Goal: Transaction & Acquisition: Purchase product/service

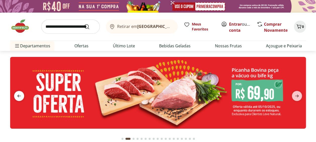
click at [17, 92] on span "previous" at bounding box center [19, 96] width 10 height 10
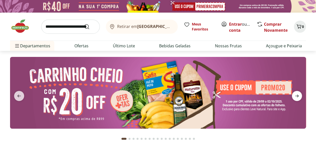
click at [296, 91] on span "next" at bounding box center [296, 96] width 10 height 10
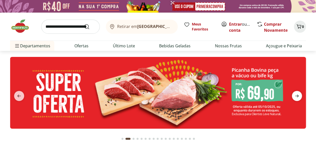
click at [296, 91] on span "next" at bounding box center [296, 96] width 10 height 10
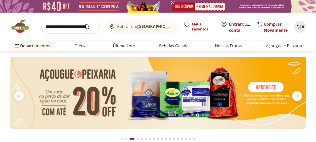
click at [296, 91] on span "next" at bounding box center [296, 96] width 10 height 10
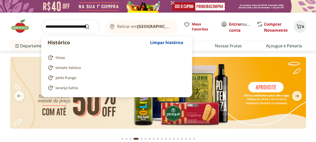
click at [68, 29] on input "search" at bounding box center [70, 27] width 58 height 14
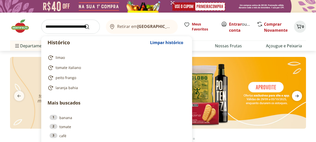
click at [295, 94] on icon "next" at bounding box center [296, 96] width 6 height 6
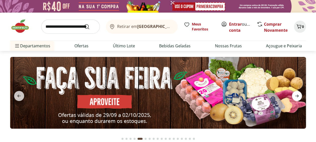
click at [295, 94] on icon "next" at bounding box center [296, 96] width 6 height 6
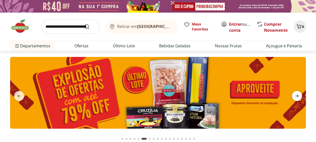
click at [295, 94] on icon "next" at bounding box center [296, 96] width 6 height 6
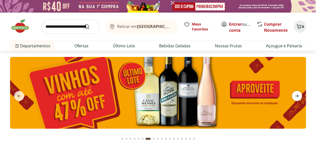
click at [295, 94] on icon "next" at bounding box center [296, 96] width 6 height 6
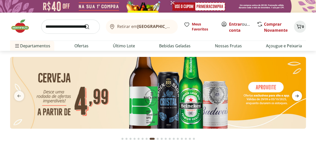
click at [295, 94] on icon "next" at bounding box center [296, 96] width 6 height 6
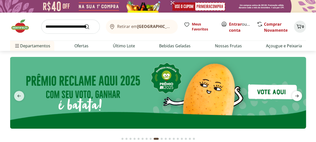
click at [295, 94] on icon "next" at bounding box center [296, 96] width 6 height 6
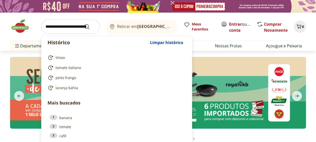
click at [72, 27] on input "search" at bounding box center [70, 27] width 58 height 14
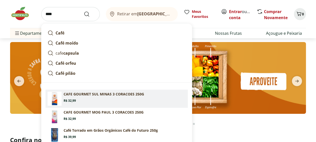
scroll to position [25, 0]
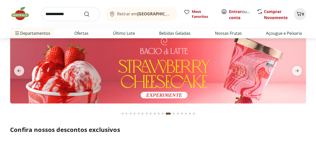
type input "**********"
click at [84, 11] on button "Submit Search" at bounding box center [90, 14] width 12 height 6
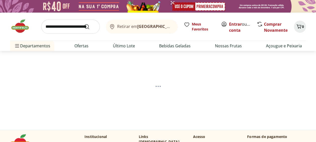
select select "**********"
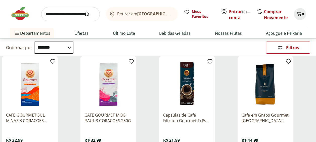
scroll to position [75, 0]
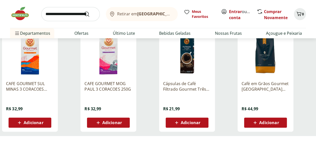
click at [103, 123] on span "Adicionar" at bounding box center [112, 122] width 20 height 4
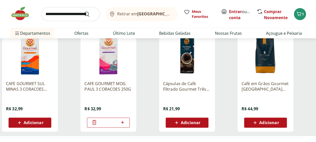
click at [59, 15] on input "search" at bounding box center [70, 14] width 58 height 14
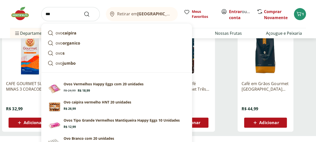
type input "***"
click at [84, 11] on button "Submit Search" at bounding box center [90, 14] width 12 height 6
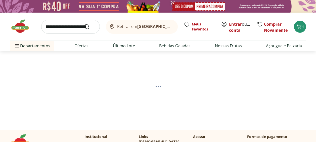
select select "**********"
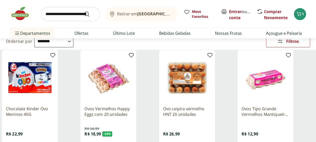
scroll to position [100, 0]
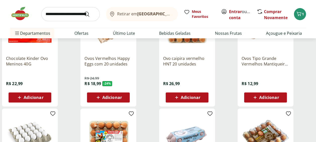
click at [107, 97] on span "Adicionar" at bounding box center [112, 97] width 20 height 4
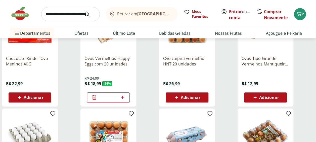
scroll to position [50, 0]
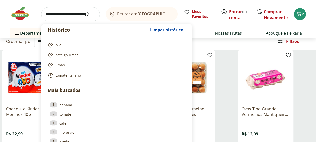
click at [75, 17] on input "search" at bounding box center [70, 14] width 58 height 14
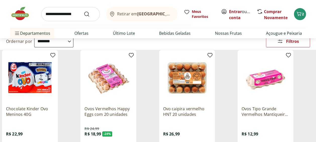
type input "**********"
click at [84, 11] on button "Submit Search" at bounding box center [90, 14] width 12 height 6
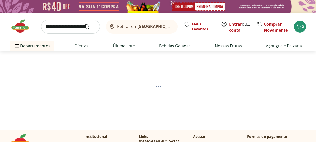
select select "**********"
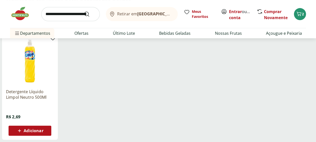
scroll to position [75, 0]
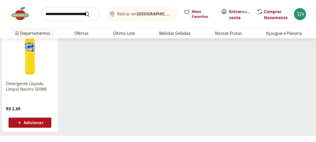
click at [36, 122] on span "Adicionar" at bounding box center [34, 122] width 20 height 4
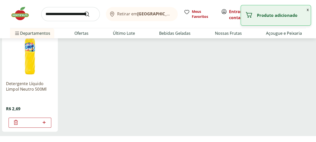
click at [74, 16] on input "search" at bounding box center [70, 14] width 58 height 14
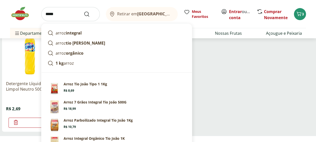
type input "*****"
click at [84, 11] on button "Submit Search" at bounding box center [90, 14] width 12 height 6
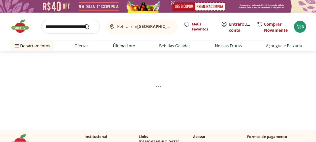
select select "**********"
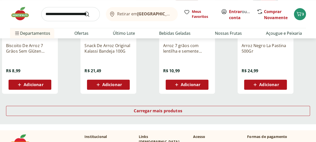
scroll to position [351, 0]
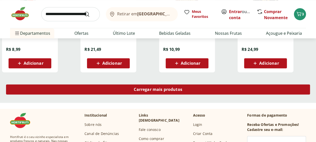
click at [144, 88] on span "Carregar mais produtos" at bounding box center [158, 89] width 48 height 4
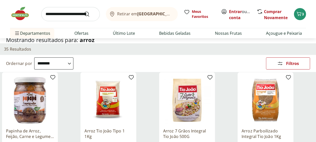
scroll to position [75, 0]
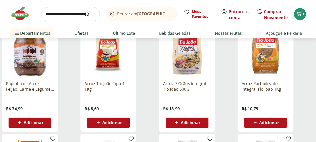
click at [112, 123] on span "Adicionar" at bounding box center [112, 122] width 20 height 4
click at [71, 14] on input "search" at bounding box center [70, 14] width 58 height 14
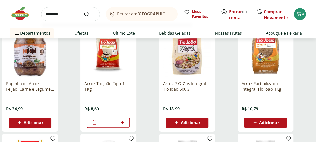
type input "********"
click at [84, 11] on button "Submit Search" at bounding box center [90, 14] width 12 height 6
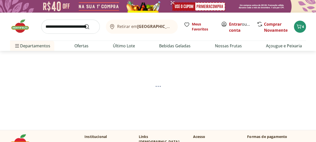
select select "**********"
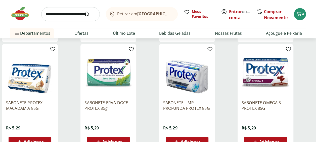
scroll to position [176, 0]
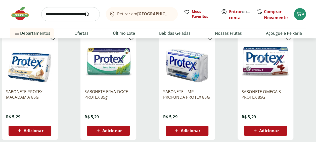
click at [118, 129] on span "Adicionar" at bounding box center [112, 130] width 20 height 4
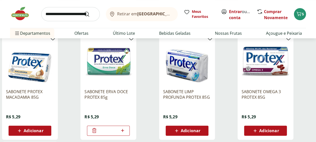
click at [78, 15] on input "search" at bounding box center [70, 14] width 58 height 14
type input "*******"
click at [84, 11] on button "Submit Search" at bounding box center [90, 14] width 12 height 6
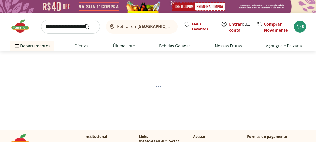
select select "**********"
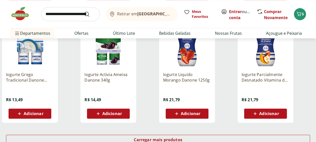
scroll to position [377, 0]
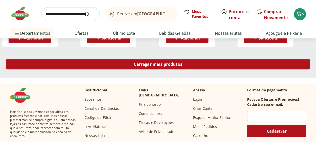
click at [152, 60] on div "Carregar mais produtos" at bounding box center [157, 64] width 303 height 10
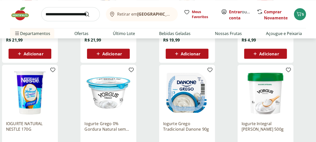
scroll to position [502, 0]
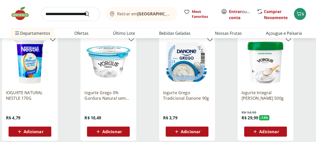
click at [34, 132] on span "Adicionar" at bounding box center [34, 131] width 20 height 4
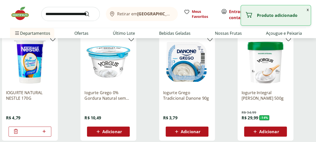
click at [46, 130] on icon at bounding box center [44, 131] width 6 height 6
type input "*"
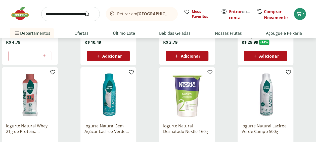
scroll to position [628, 0]
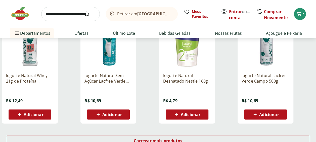
click at [196, 112] on span "Adicionar" at bounding box center [190, 114] width 20 height 4
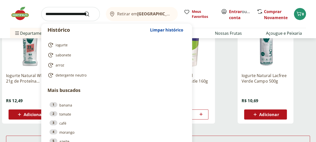
click at [70, 14] on input "search" at bounding box center [70, 14] width 58 height 14
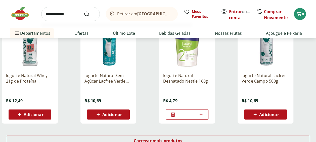
type input "**********"
click at [84, 11] on button "Submit Search" at bounding box center [90, 14] width 12 height 6
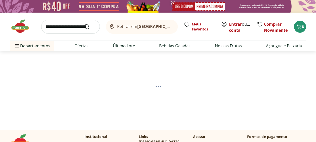
select select "**********"
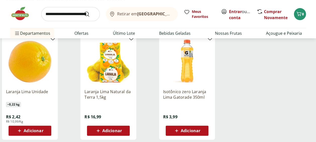
scroll to position [75, 0]
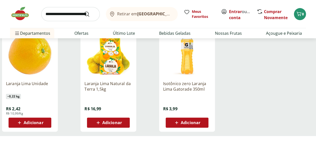
click at [124, 122] on div "Adicionar" at bounding box center [108, 122] width 35 height 9
click at [75, 15] on input "search" at bounding box center [70, 14] width 58 height 14
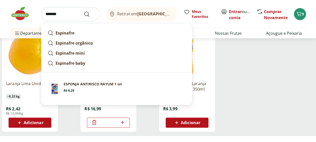
type input "*******"
click at [84, 11] on button "Submit Search" at bounding box center [90, 14] width 12 height 6
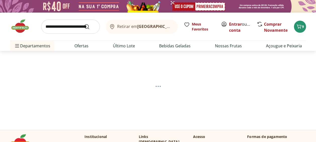
select select "**********"
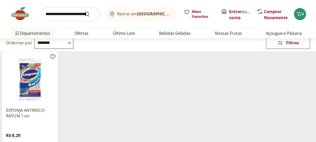
scroll to position [50, 0]
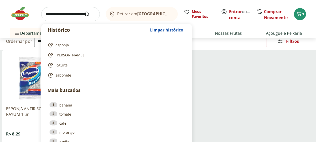
click at [61, 17] on input "search" at bounding box center [70, 14] width 58 height 14
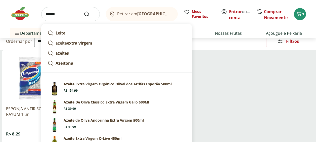
type input "******"
click at [84, 11] on button "Submit Search" at bounding box center [90, 14] width 12 height 6
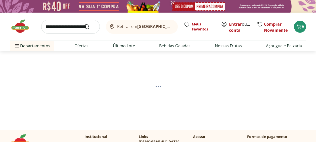
select select "**********"
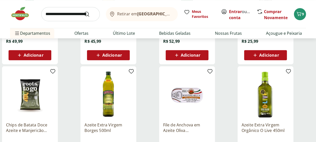
scroll to position [326, 0]
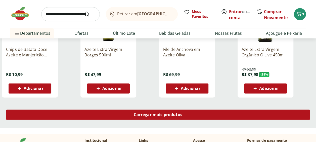
click at [175, 115] on span "Carregar mais produtos" at bounding box center [158, 114] width 48 height 4
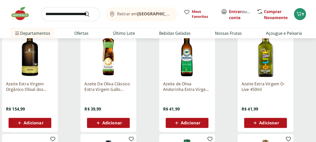
scroll to position [75, 0]
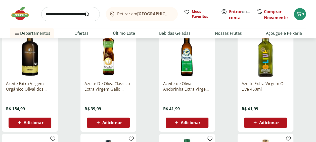
click at [115, 120] on span "Adicionar" at bounding box center [112, 122] width 20 height 4
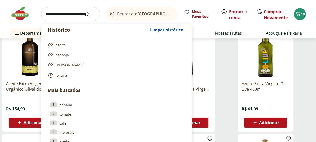
click at [57, 11] on input "search" at bounding box center [70, 14] width 58 height 14
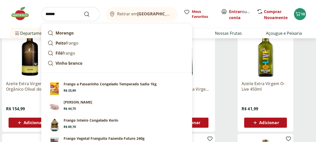
type input "******"
click at [84, 11] on button "Submit Search" at bounding box center [90, 14] width 12 height 6
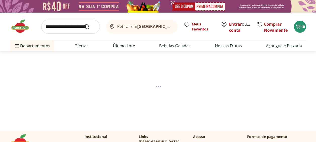
select select "**********"
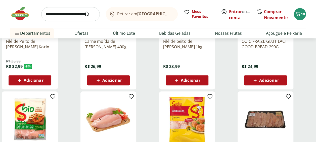
scroll to position [276, 0]
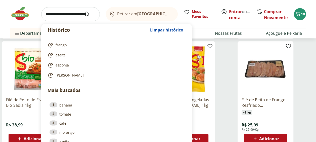
click at [54, 12] on input "search" at bounding box center [70, 14] width 58 height 14
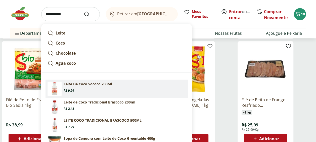
click at [77, 86] on p "Leite De Coco Sococo 200Ml" at bounding box center [88, 83] width 48 height 5
type input "**********"
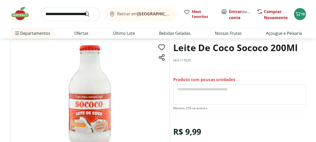
scroll to position [50, 0]
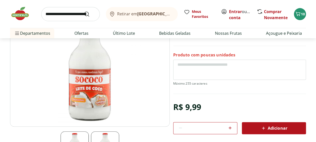
click at [261, 126] on icon at bounding box center [263, 128] width 6 height 6
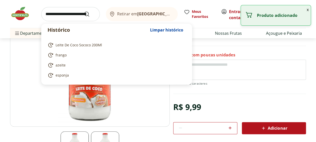
click at [67, 15] on input "search" at bounding box center [70, 14] width 58 height 14
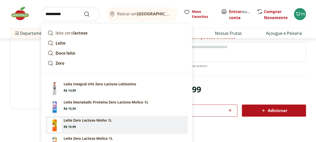
scroll to position [75, 0]
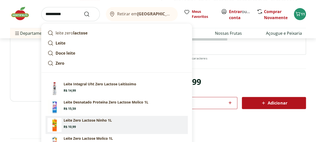
type input "**********"
click at [84, 11] on button "Submit Search" at bounding box center [90, 14] width 12 height 6
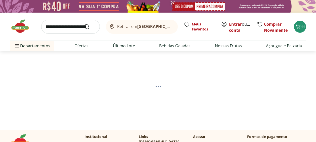
select select "**********"
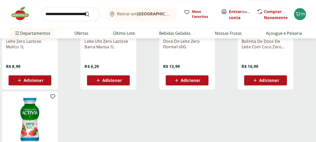
scroll to position [75, 0]
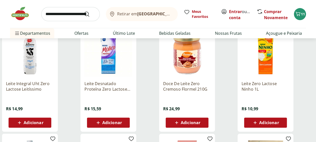
click at [271, 120] on span "Adicionar" at bounding box center [269, 122] width 20 height 4
click at [279, 120] on icon at bounding box center [279, 122] width 6 height 6
type input "*"
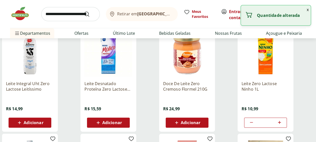
click at [57, 13] on input "search" at bounding box center [70, 14] width 58 height 14
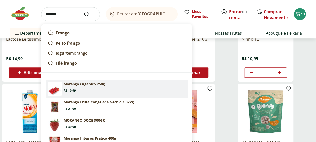
scroll to position [126, 0]
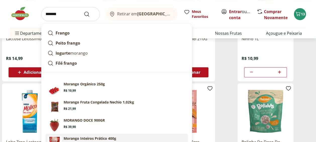
click at [98, 135] on link "Morango Inteiros Prático 400g Price: R$ 15,59" at bounding box center [116, 143] width 142 height 18
type input "**********"
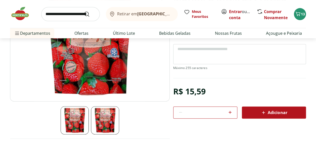
scroll to position [50, 0]
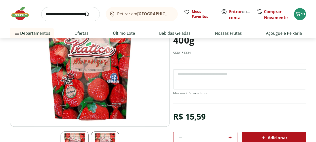
click at [268, 136] on span "Adicionar" at bounding box center [273, 137] width 27 height 6
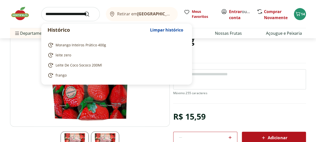
click at [68, 15] on input "search" at bounding box center [70, 14] width 58 height 14
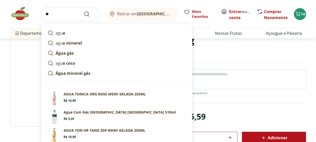
type input "*"
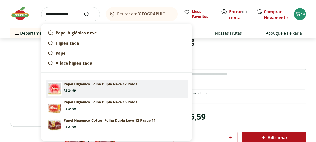
type input "**********"
click at [84, 11] on button "Submit Search" at bounding box center [90, 14] width 12 height 6
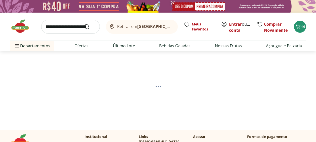
select select "**********"
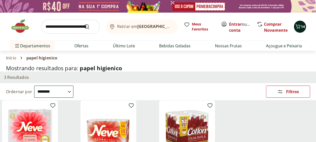
click at [297, 24] on icon "Carrinho" at bounding box center [297, 26] width 6 height 6
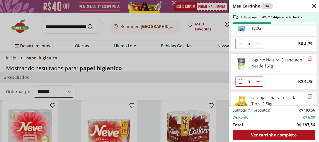
scroll to position [176, 0]
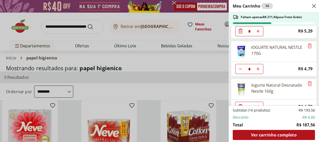
click at [240, 67] on icon "Diminuir Quantidade" at bounding box center [241, 69] width 4 height 4
type input "*"
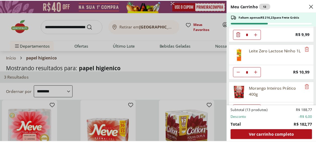
scroll to position [368, 0]
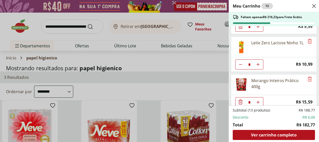
click at [66, 26] on div "Meu Carrinho 13 Faltam apenas R$ 216,23 para Frete Grátis CAFE GOURMET MOG PAUL…" at bounding box center [159, 71] width 319 height 142
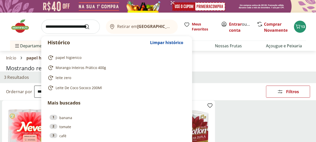
click at [62, 27] on input "search" at bounding box center [70, 27] width 58 height 14
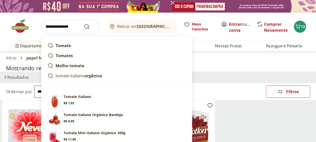
type input "**********"
click at [84, 24] on button "Submit Search" at bounding box center [90, 27] width 12 height 6
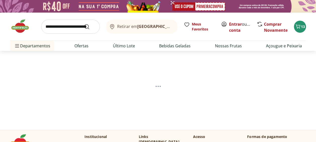
select select "**********"
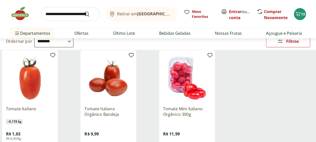
scroll to position [75, 0]
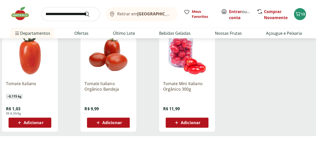
click at [43, 120] on span "Adicionar" at bounding box center [34, 122] width 20 height 4
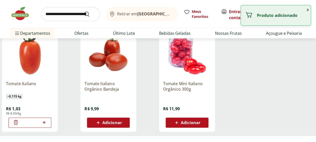
click at [43, 120] on icon at bounding box center [44, 122] width 6 height 6
type input "*"
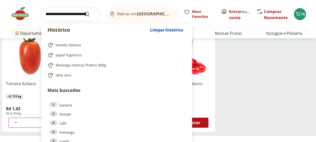
click at [68, 16] on input "search" at bounding box center [70, 14] width 58 height 14
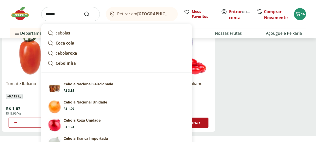
type input "******"
click at [84, 11] on button "Submit Search" at bounding box center [90, 14] width 12 height 6
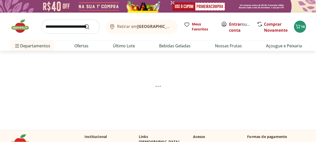
select select "**********"
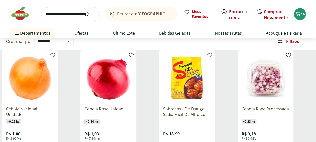
scroll to position [75, 0]
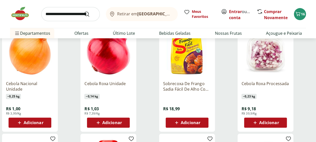
click at [33, 120] on span "Adicionar" at bounding box center [34, 122] width 20 height 4
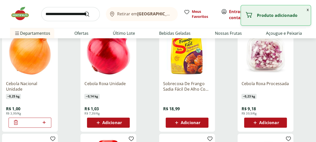
click at [44, 120] on icon at bounding box center [43, 121] width 3 height 3
type input "*"
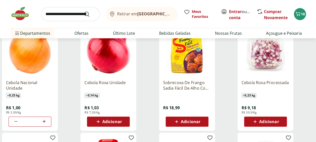
scroll to position [0, 0]
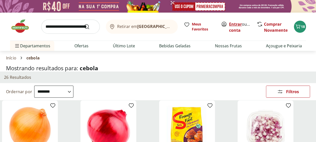
click at [235, 23] on link "Entrar" at bounding box center [235, 24] width 13 height 6
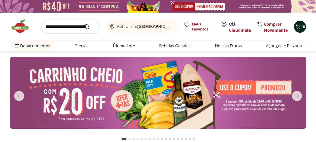
click at [300, 26] on icon "Carrinho" at bounding box center [297, 26] width 6 height 6
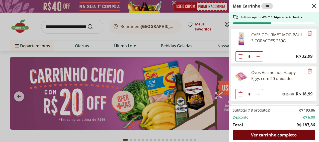
click at [276, 135] on span "Ver carrinho completo" at bounding box center [273, 135] width 45 height 4
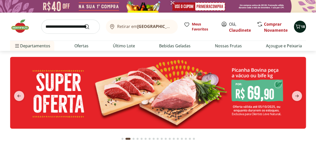
click at [299, 24] on icon "Carrinho" at bounding box center [297, 26] width 6 height 6
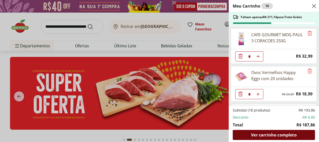
click at [275, 136] on span "Ver carrinho completo" at bounding box center [273, 135] width 45 height 4
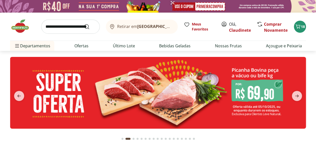
click at [66, 26] on input "search" at bounding box center [70, 27] width 58 height 14
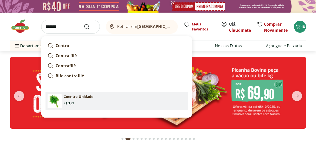
click at [79, 99] on section "Coentro Unidade Price: R$ 3,99" at bounding box center [125, 99] width 122 height 11
type input "**********"
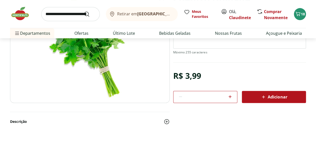
scroll to position [75, 0]
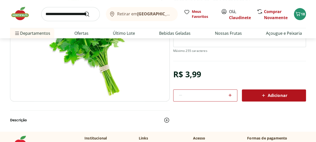
click at [278, 95] on span "Adicionar" at bounding box center [273, 95] width 27 height 6
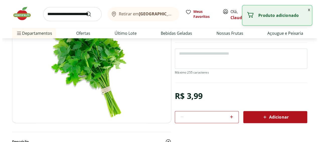
scroll to position [0, 0]
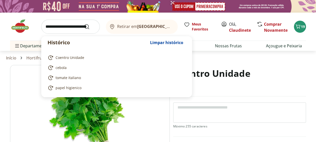
click at [79, 29] on input "search" at bounding box center [70, 27] width 58 height 14
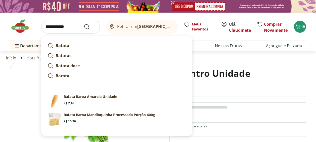
type input "**********"
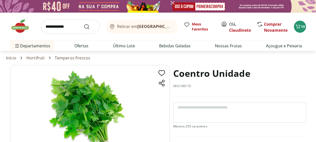
click at [274, 68] on div "Coentro Unidade SKU: 100115" at bounding box center [239, 80] width 133 height 31
click at [298, 27] on icon "Carrinho" at bounding box center [297, 26] width 6 height 6
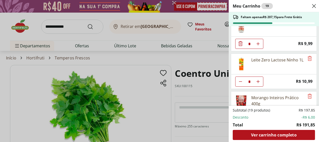
scroll to position [377, 0]
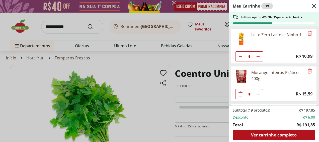
click at [240, 91] on icon "Diminuir Quantidade" at bounding box center [241, 93] width 4 height 5
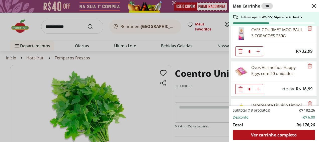
scroll to position [0, 0]
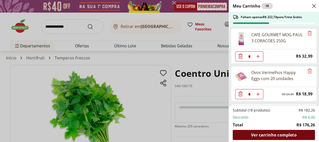
click at [278, 135] on span "Ver carrinho completo" at bounding box center [273, 135] width 45 height 4
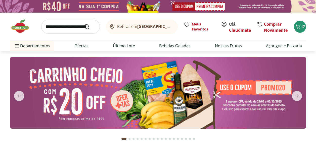
click at [18, 26] on img at bounding box center [22, 26] width 25 height 15
click at [296, 92] on span "next" at bounding box center [296, 96] width 10 height 10
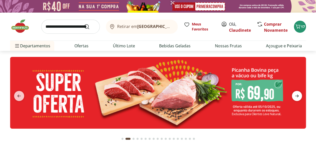
click at [296, 92] on span "next" at bounding box center [296, 96] width 10 height 10
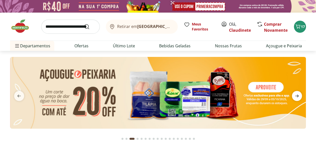
click at [296, 92] on span "next" at bounding box center [296, 96] width 10 height 10
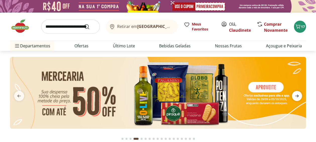
click at [296, 92] on span "next" at bounding box center [296, 96] width 10 height 10
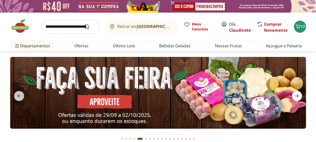
click at [296, 92] on span "next" at bounding box center [296, 96] width 10 height 10
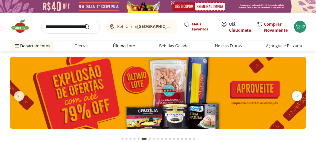
click at [296, 92] on span "next" at bounding box center [296, 96] width 10 height 10
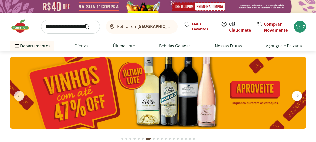
click at [297, 92] on span "next" at bounding box center [296, 96] width 10 height 10
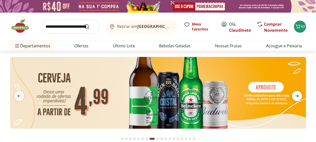
click at [300, 95] on span "next" at bounding box center [296, 96] width 10 height 10
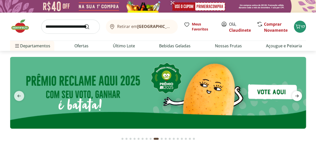
click at [299, 94] on icon "next" at bounding box center [296, 96] width 6 height 6
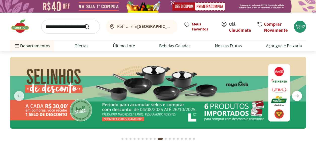
click at [299, 94] on icon "next" at bounding box center [296, 96] width 6 height 6
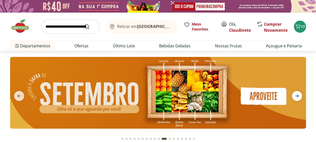
click at [299, 94] on icon "next" at bounding box center [296, 96] width 6 height 6
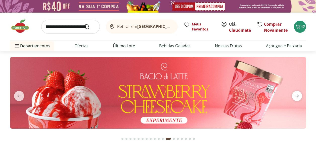
click at [299, 94] on icon "next" at bounding box center [296, 96] width 6 height 6
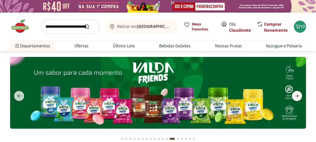
click at [299, 94] on icon "next" at bounding box center [296, 96] width 6 height 6
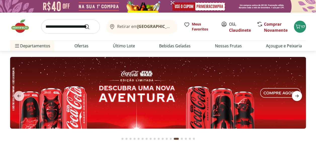
click at [299, 94] on icon "next" at bounding box center [296, 96] width 6 height 6
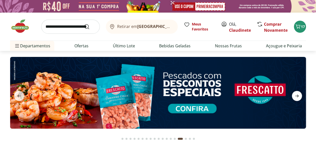
click at [299, 94] on icon "next" at bounding box center [296, 96] width 6 height 6
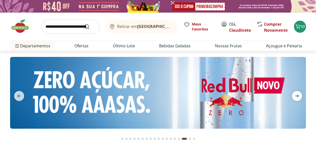
click at [299, 94] on icon "next" at bounding box center [296, 96] width 6 height 6
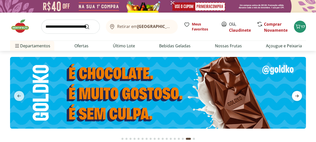
click at [299, 94] on icon "next" at bounding box center [296, 96] width 6 height 6
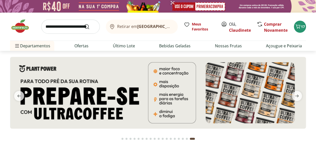
click at [22, 27] on img at bounding box center [22, 26] width 25 height 15
click at [18, 94] on icon "previous" at bounding box center [19, 96] width 6 height 6
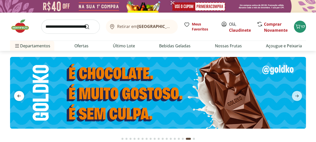
click at [18, 94] on icon "previous" at bounding box center [19, 96] width 6 height 6
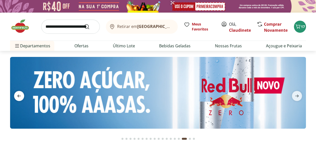
click at [18, 94] on icon "previous" at bounding box center [19, 96] width 6 height 6
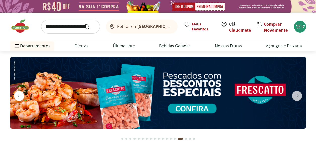
click at [18, 94] on icon "previous" at bounding box center [19, 96] width 6 height 6
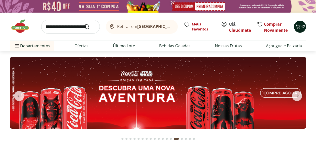
click at [302, 25] on span "17" at bounding box center [302, 26] width 4 height 5
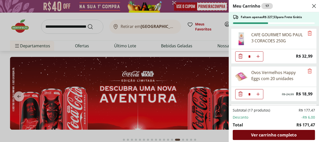
click at [279, 133] on span "Ver carrinho completo" at bounding box center [273, 135] width 45 height 4
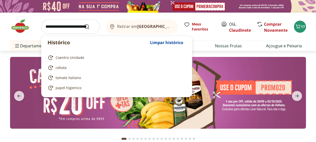
click at [59, 27] on input "search" at bounding box center [70, 27] width 58 height 14
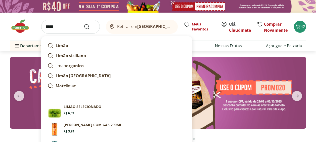
type input "*****"
click at [84, 24] on button "Submit Search" at bounding box center [90, 27] width 12 height 6
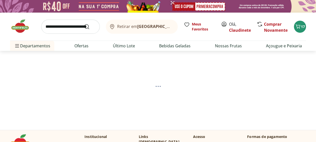
select select "**********"
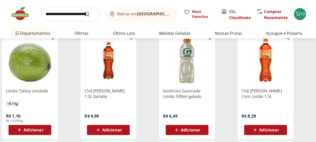
scroll to position [75, 0]
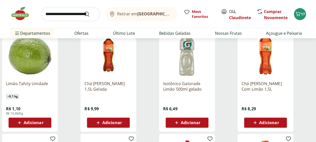
click at [31, 121] on span "Adicionar" at bounding box center [34, 122] width 20 height 4
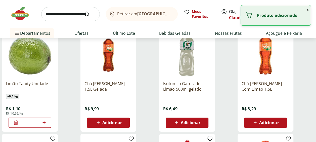
click at [45, 122] on icon at bounding box center [44, 122] width 6 height 6
type input "*"
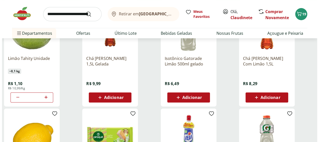
scroll to position [0, 0]
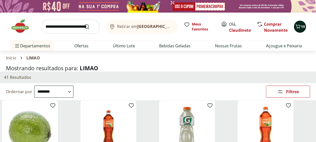
click at [303, 26] on span "19" at bounding box center [302, 26] width 4 height 5
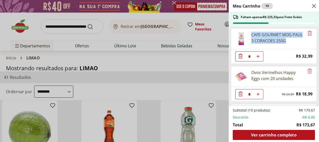
drag, startPoint x: 252, startPoint y: 35, endPoint x: 298, endPoint y: 41, distance: 46.6
click at [298, 41] on div "CAFE GOURMET MOG PAUL 3 CORACOES 250G" at bounding box center [278, 38] width 53 height 12
copy div "CAFE GOURMET MOG PAUL 3 CORACOES 250G"
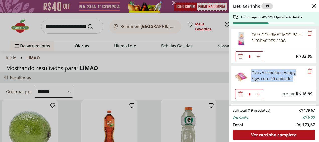
drag, startPoint x: 252, startPoint y: 71, endPoint x: 293, endPoint y: 80, distance: 42.5
click at [293, 80] on div "Ovos Vermelhos Happy Eggs com 20 unidades" at bounding box center [278, 75] width 53 height 12
copy div "Ovos Vermelhos Happy Eggs com 20 unidades"
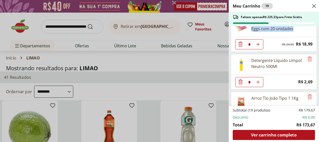
scroll to position [50, 0]
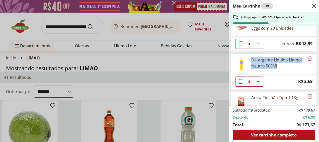
drag, startPoint x: 252, startPoint y: 58, endPoint x: 279, endPoint y: 64, distance: 27.9
click at [279, 64] on div "Detergente Líquido Limpol Neutro 500Ml" at bounding box center [278, 63] width 53 height 12
copy div "Detergente Líquido Limpol Neutro 500Ml"
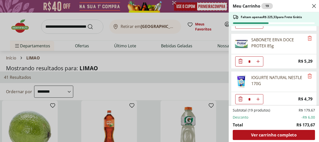
scroll to position [151, 0]
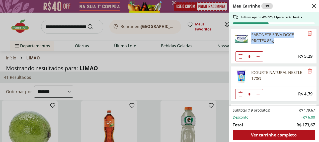
drag, startPoint x: 252, startPoint y: 32, endPoint x: 279, endPoint y: 40, distance: 28.1
click at [279, 40] on div "SABONETE ERVA DOCE PROTEX 85g" at bounding box center [278, 38] width 53 height 12
copy div "SABONETE ERVA DOCE PROTEX 85g"
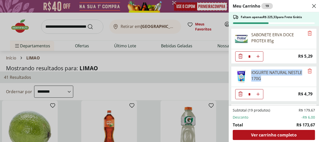
drag, startPoint x: 252, startPoint y: 70, endPoint x: 264, endPoint y: 75, distance: 13.5
click at [264, 75] on div "IOGURTE NATURAL NESTLE 170G" at bounding box center [278, 75] width 53 height 12
copy div "IOGURTE NATURAL NESTLE 170G"
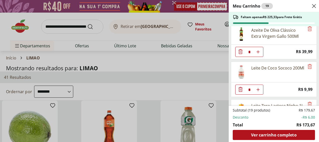
scroll to position [276, 0]
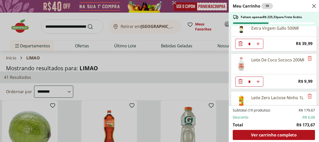
click at [251, 54] on div "Leite De Coco Sococo 200Ml" at bounding box center [267, 64] width 73 height 20
drag, startPoint x: 252, startPoint y: 55, endPoint x: 268, endPoint y: 60, distance: 16.7
click at [268, 60] on div "Leite De Coco Sococo 200Ml" at bounding box center [278, 60] width 53 height 6
copy div "Leite De Coco Sococo 200Ml"
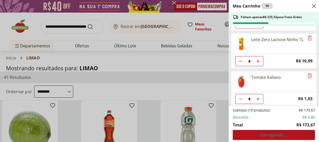
scroll to position [326, 0]
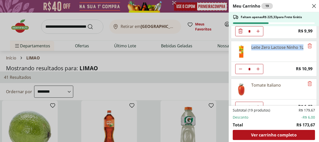
drag, startPoint x: 252, startPoint y: 43, endPoint x: 257, endPoint y: 48, distance: 7.8
click at [257, 48] on div "Leite Zero Lactose Ninho 1L" at bounding box center [278, 47] width 52 height 6
copy div "Leite Zero Lactose Ninho 1L"
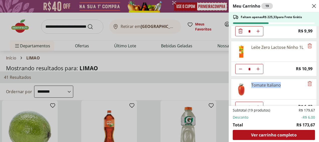
drag, startPoint x: 252, startPoint y: 81, endPoint x: 282, endPoint y: 79, distance: 29.7
click at [282, 79] on div "Tomate Italiano" at bounding box center [267, 89] width 73 height 20
copy div "Tomate Italiano"
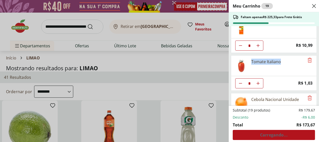
scroll to position [377, 0]
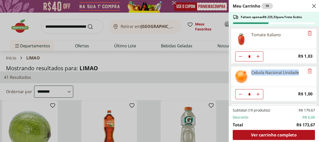
drag, startPoint x: 252, startPoint y: 67, endPoint x: 301, endPoint y: 64, distance: 49.8
click at [301, 66] on div "Cebola Nacional Unidade" at bounding box center [267, 76] width 73 height 20
copy div "Cebola Nacional Unidade"
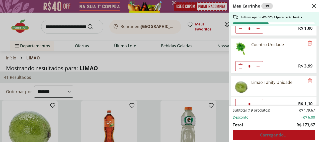
scroll to position [443, 0]
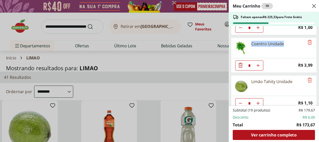
drag, startPoint x: 252, startPoint y: 37, endPoint x: 286, endPoint y: 38, distance: 33.6
click at [286, 38] on div "Coentro Unidade" at bounding box center [267, 48] width 73 height 20
copy div "Coentro Unidade"
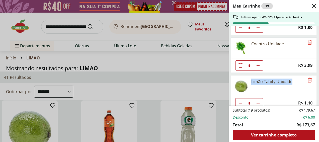
drag, startPoint x: 251, startPoint y: 75, endPoint x: 295, endPoint y: 75, distance: 43.9
click at [295, 75] on div "Limão Tahity Unidade" at bounding box center [267, 85] width 73 height 20
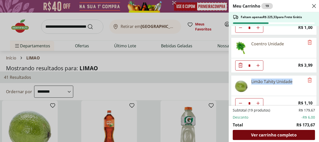
click at [284, 134] on span "Ver carrinho completo" at bounding box center [273, 135] width 45 height 4
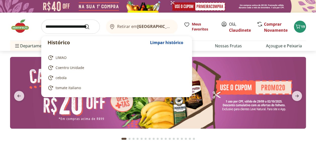
click at [58, 27] on input "search" at bounding box center [70, 27] width 58 height 14
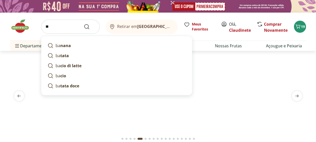
type input "*"
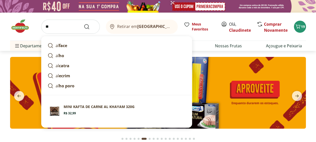
type input "**"
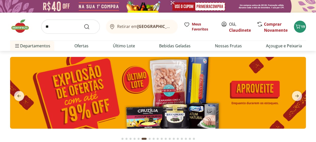
click at [217, 39] on div "** Retirar em [GEOGRAPHIC_DATA]/[PERSON_NAME], Claudinete Comprar Novamente 19" at bounding box center [157, 27] width 295 height 28
click at [273, 46] on link "Açougue e Peixaria" at bounding box center [284, 46] width 36 height 6
select select "**********"
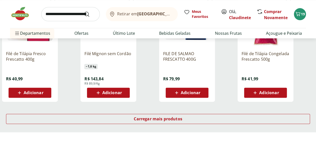
scroll to position [326, 0]
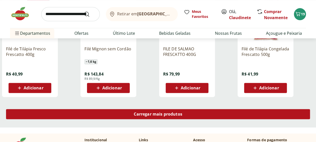
click at [225, 116] on div "Carregar mais produtos" at bounding box center [157, 114] width 303 height 10
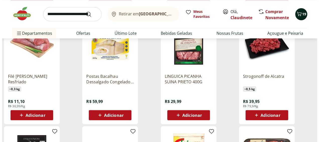
scroll to position [402, 0]
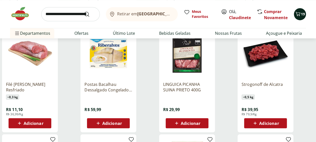
click at [300, 16] on span "19" at bounding box center [302, 14] width 4 height 5
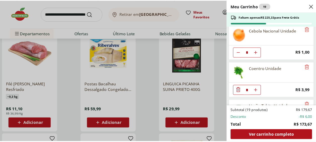
scroll to position [443, 0]
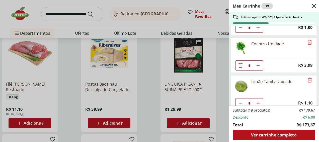
click at [207, 24] on div "Meu Carrinho 19 Faltam apenas R$ 225,33 para Frete Grátis CAFE GOURMET MOG PAUL…" at bounding box center [159, 71] width 319 height 142
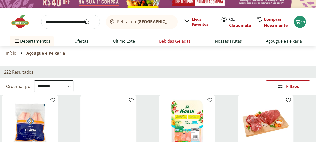
scroll to position [0, 0]
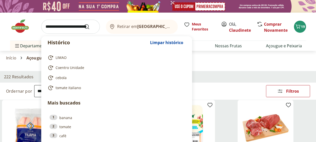
click at [68, 23] on input "search" at bounding box center [70, 27] width 58 height 14
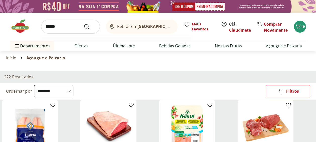
type input "******"
click at [84, 24] on button "Submit Search" at bounding box center [90, 27] width 12 height 6
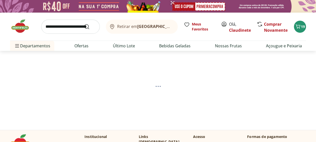
select select "**********"
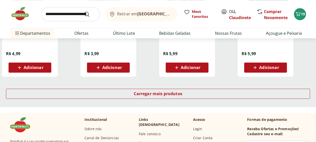
scroll to position [351, 0]
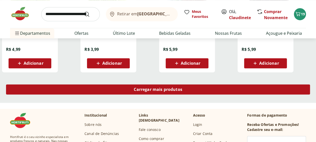
click at [216, 87] on div "Carregar mais produtos" at bounding box center [157, 89] width 303 height 10
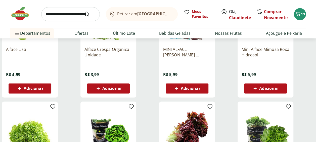
scroll to position [301, 0]
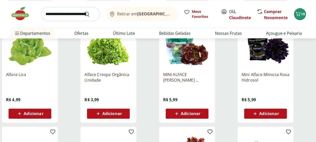
click at [119, 112] on span "Adicionar" at bounding box center [112, 113] width 20 height 4
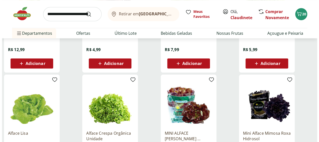
scroll to position [201, 0]
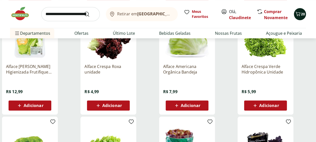
click at [300, 11] on icon "Carrinho" at bounding box center [297, 14] width 6 height 6
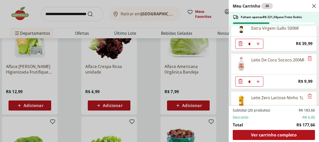
scroll to position [351, 0]
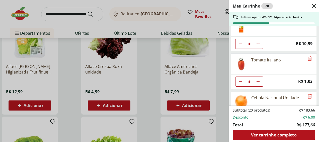
click at [258, 79] on icon "Aumentar Quantidade" at bounding box center [258, 81] width 4 height 4
type input "*"
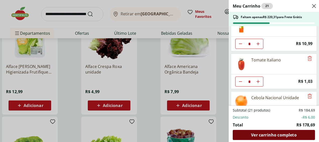
click at [278, 135] on span "Ver carrinho completo" at bounding box center [273, 135] width 45 height 4
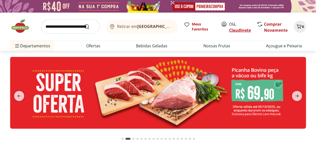
click at [237, 27] on link "Claudinete" at bounding box center [240, 30] width 22 height 6
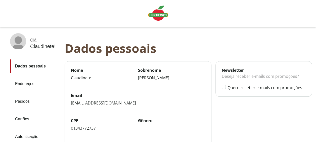
click at [26, 102] on link "Pedidos" at bounding box center [35, 101] width 50 height 14
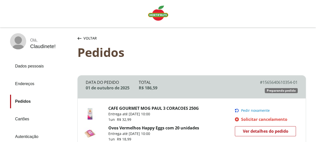
click at [84, 40] on span "Voltar" at bounding box center [89, 38] width 13 height 5
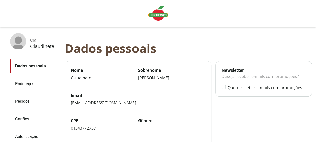
click at [160, 14] on img "Linha de sessão" at bounding box center [158, 13] width 20 height 15
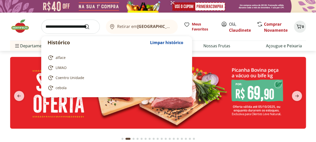
click at [76, 26] on input "search" at bounding box center [70, 27] width 58 height 14
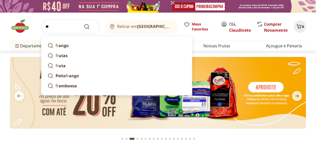
type input "*"
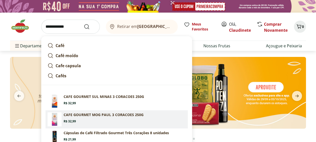
click at [76, 114] on p "CAFE GOURMET MOG PAUL 3 CORACOES 250G" at bounding box center [104, 114] width 80 height 5
type input "**********"
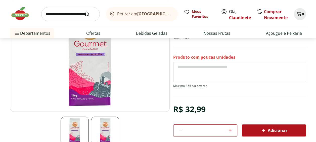
scroll to position [75, 0]
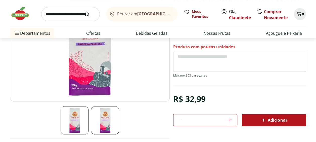
click at [267, 119] on span "Adicionar" at bounding box center [273, 120] width 27 height 6
click at [56, 14] on input "search" at bounding box center [70, 14] width 58 height 14
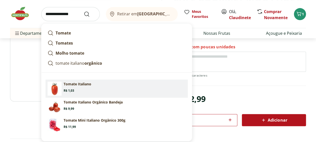
click at [72, 89] on span "Price: R$ 1,03" at bounding box center [69, 90] width 11 height 4
type input "**********"
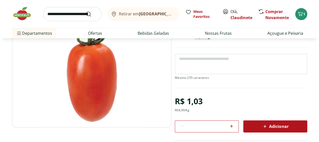
scroll to position [50, 0]
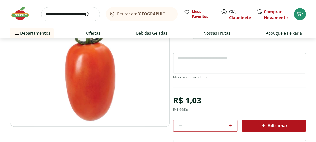
click at [231, 124] on icon at bounding box center [230, 125] width 6 height 6
type input "*"
click at [249, 124] on div "Adicionar" at bounding box center [273, 125] width 56 height 9
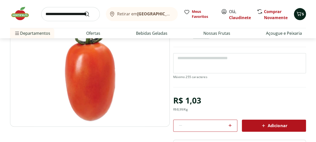
click at [299, 11] on icon "Carrinho" at bounding box center [298, 14] width 6 height 6
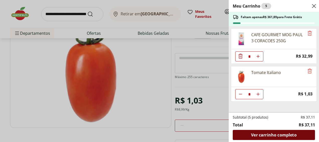
click at [273, 133] on span "Ver carrinho completo" at bounding box center [273, 135] width 45 height 4
